Goal: Information Seeking & Learning: Find specific fact

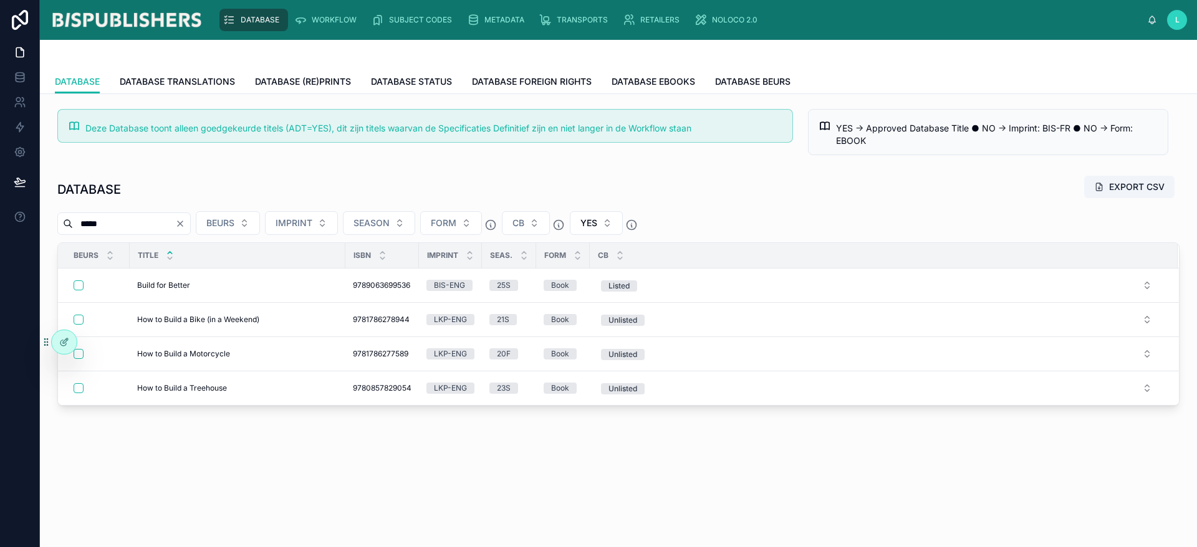
click at [251, 19] on span "DATABASE" at bounding box center [260, 20] width 39 height 10
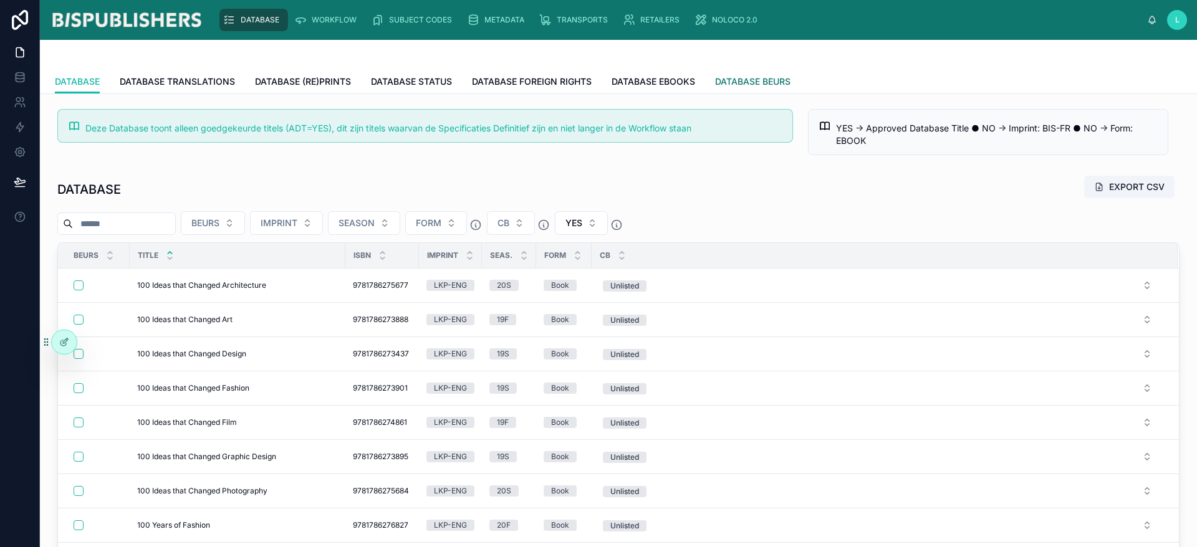
click at [738, 85] on span "DATABASE BEURS" at bounding box center [752, 81] width 75 height 12
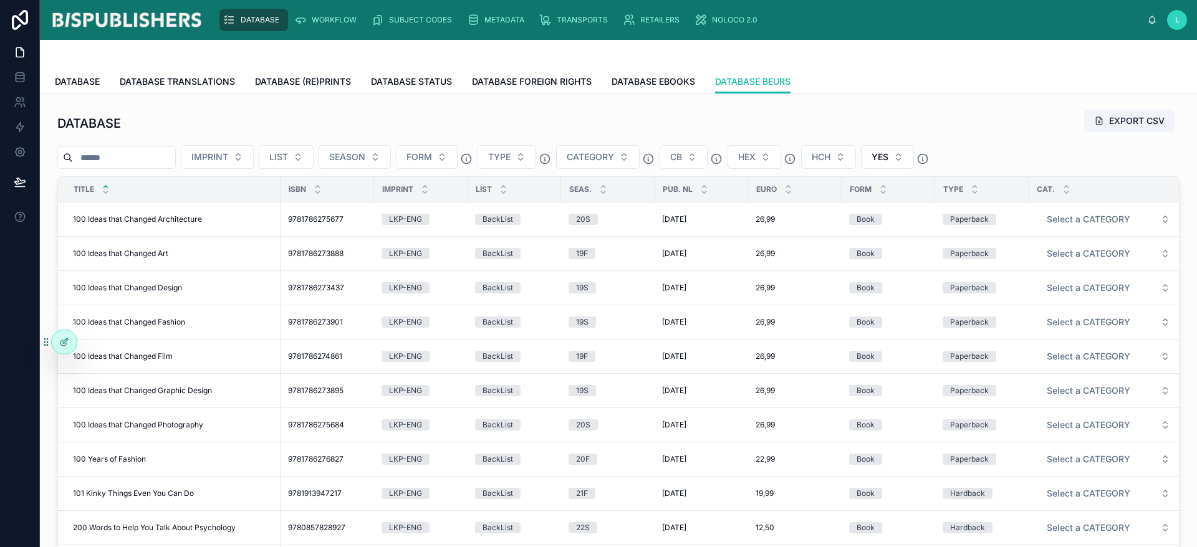
drag, startPoint x: 108, startPoint y: 155, endPoint x: 120, endPoint y: 166, distance: 15.4
click at [120, 166] on input "text" at bounding box center [124, 157] width 102 height 17
type input "*******"
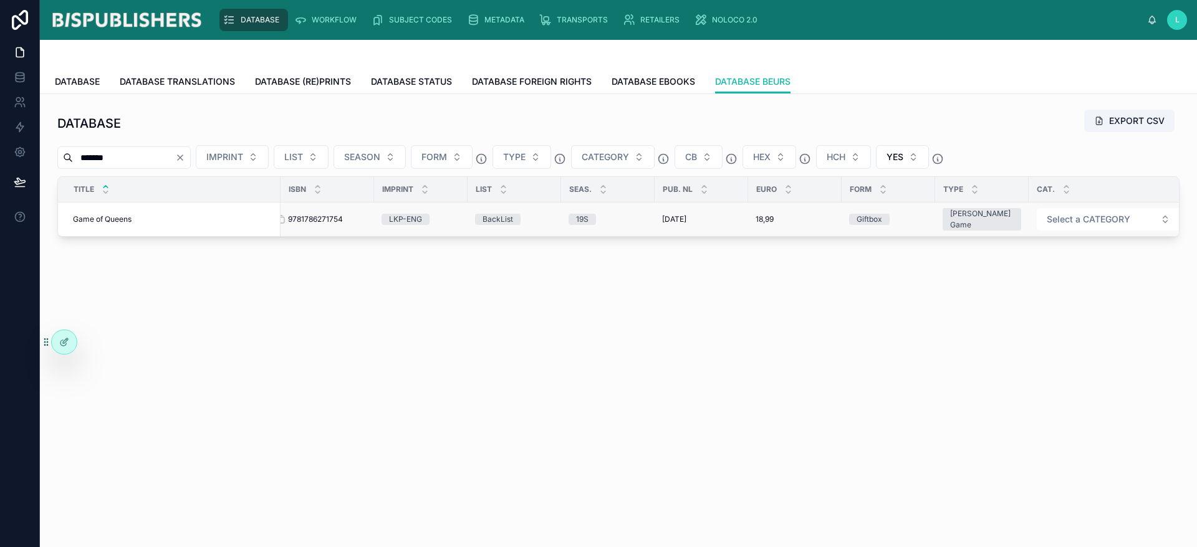
click at [317, 220] on span "9781786271754" at bounding box center [315, 219] width 55 height 10
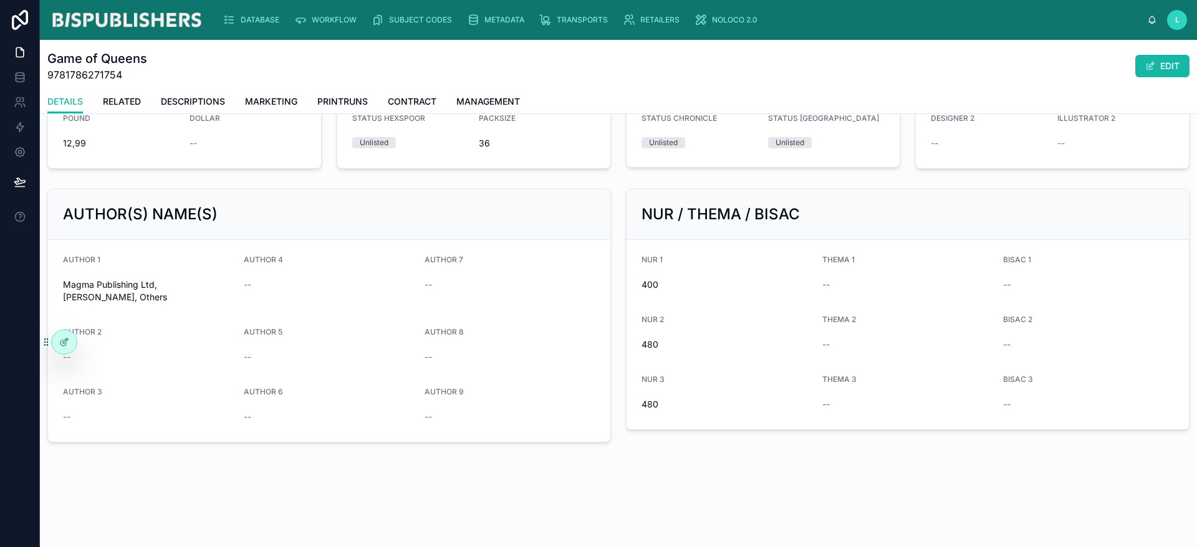
scroll to position [266, 0]
